Goal: Information Seeking & Learning: Learn about a topic

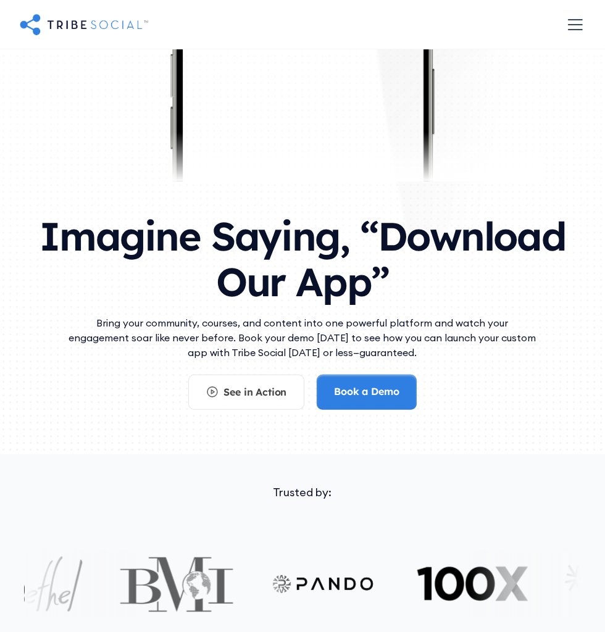
scroll to position [117, 0]
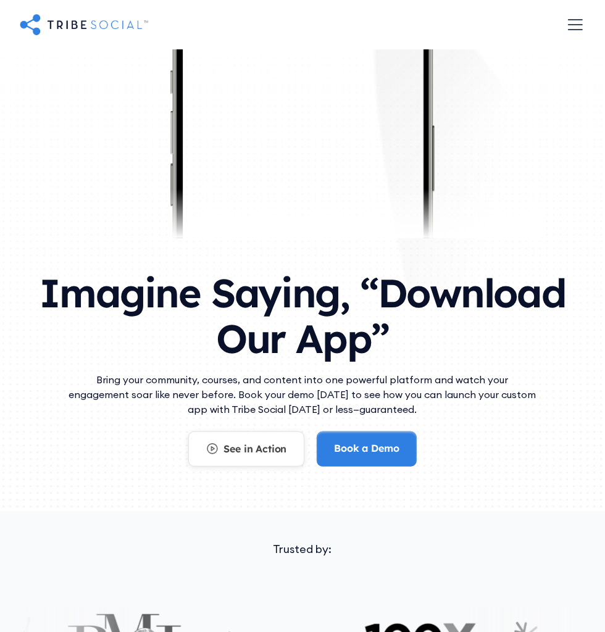
click at [272, 449] on div "See in Action" at bounding box center [254, 449] width 63 height 14
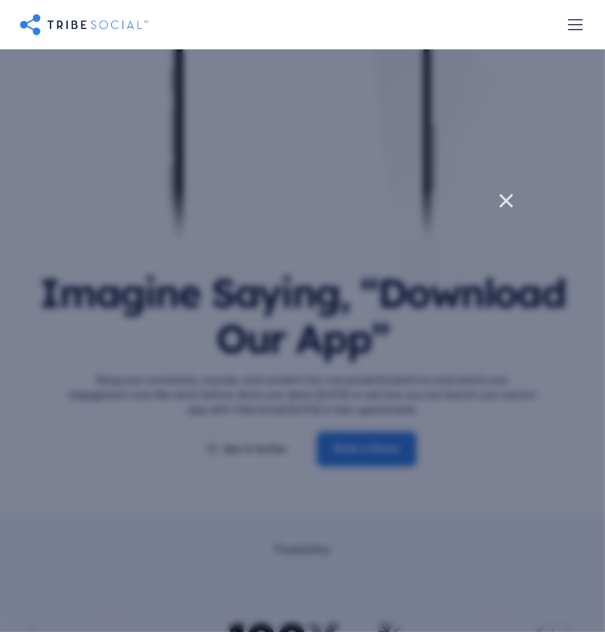
click at [513, 198] on icon at bounding box center [506, 200] width 25 height 25
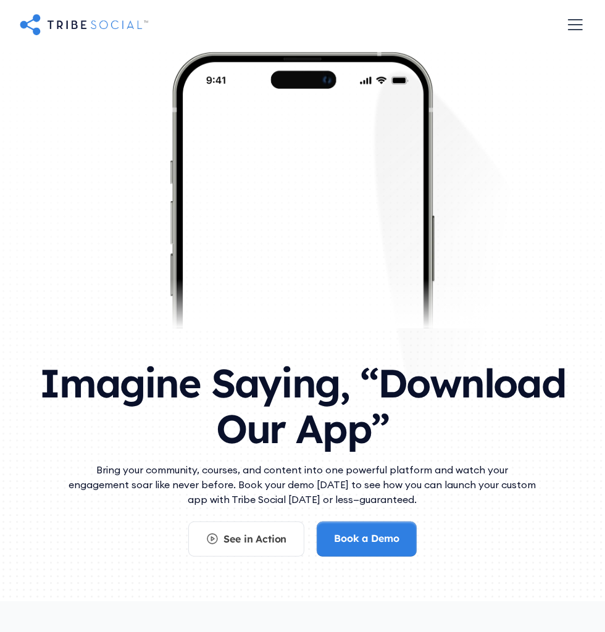
scroll to position [0, 0]
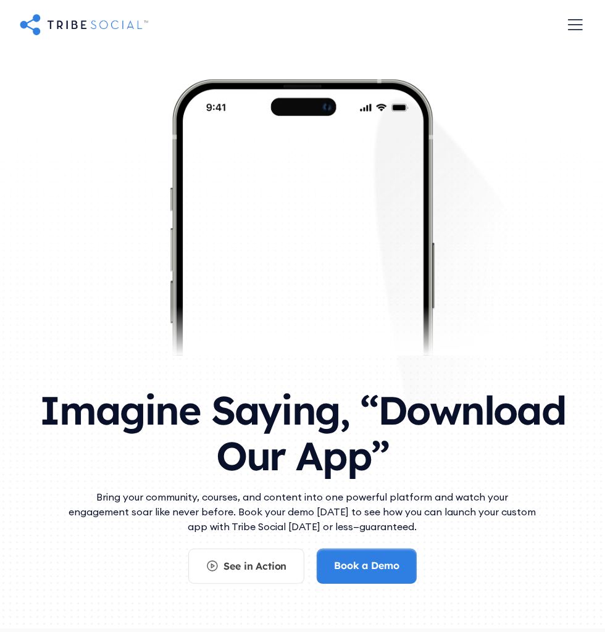
click at [578, 24] on div "menu" at bounding box center [575, 24] width 15 height 1
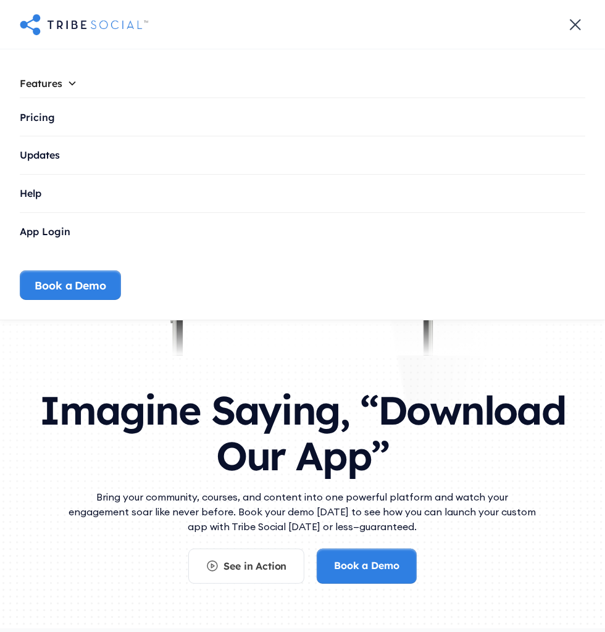
click at [503, 122] on link "Pricing" at bounding box center [302, 117] width 565 height 38
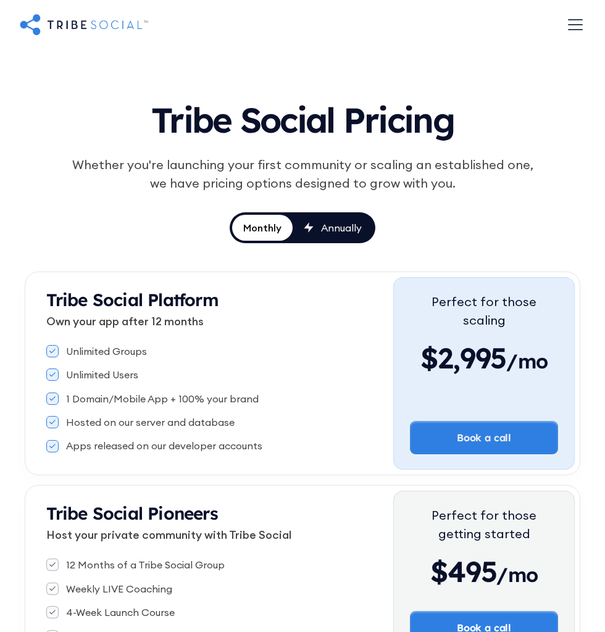
click at [359, 234] on div "Annually" at bounding box center [341, 228] width 41 height 14
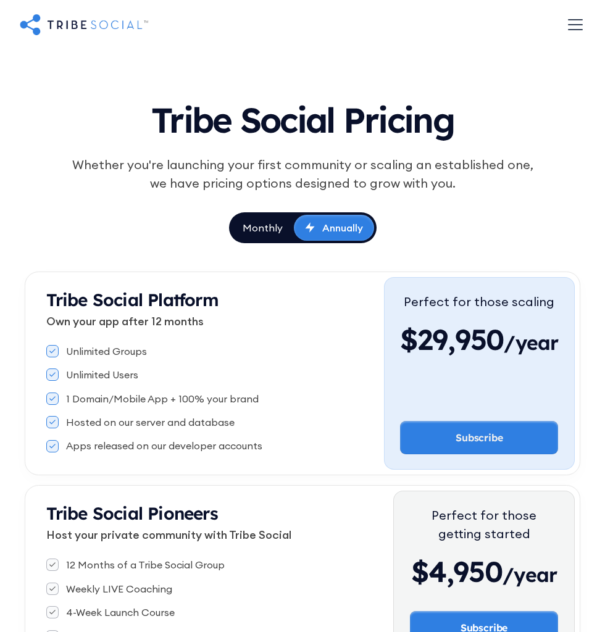
click at [272, 234] on div "Monthly" at bounding box center [263, 228] width 40 height 14
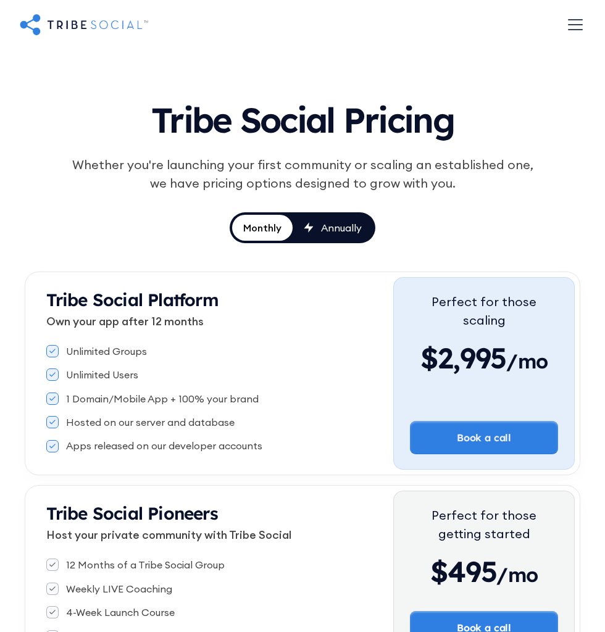
click at [570, 25] on div "menu" at bounding box center [575, 24] width 15 height 1
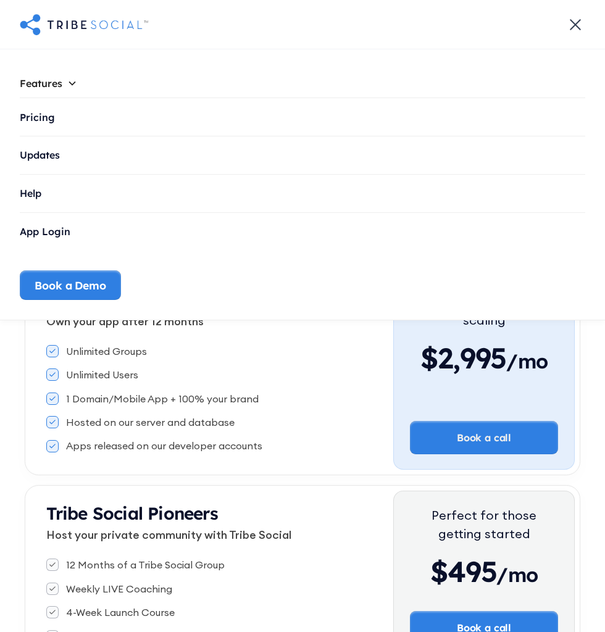
click at [497, 163] on link "Updates" at bounding box center [302, 155] width 565 height 38
